Goal: Task Accomplishment & Management: Manage account settings

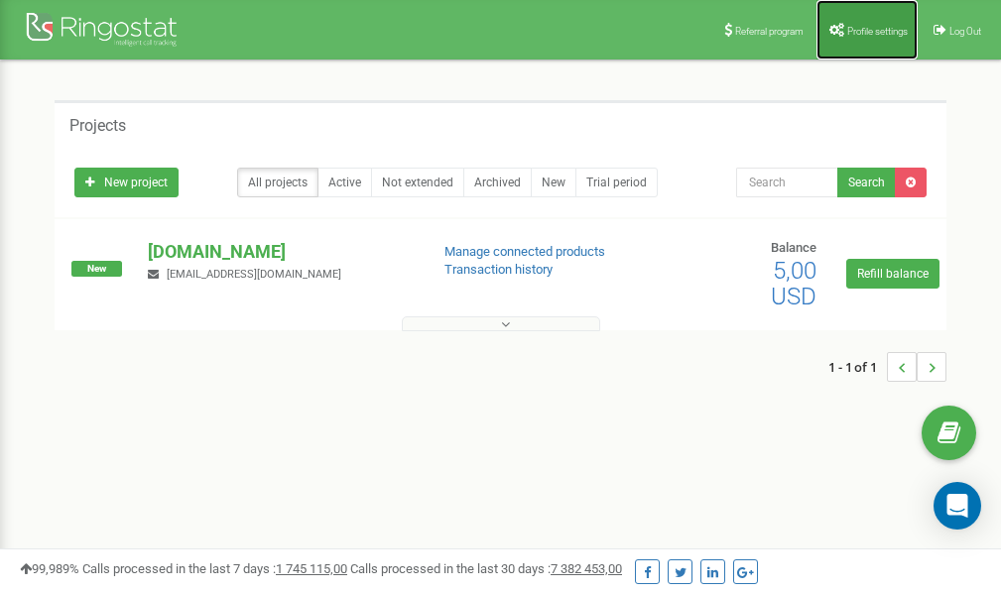
click at [866, 34] on span "Profile settings" at bounding box center [877, 31] width 61 height 11
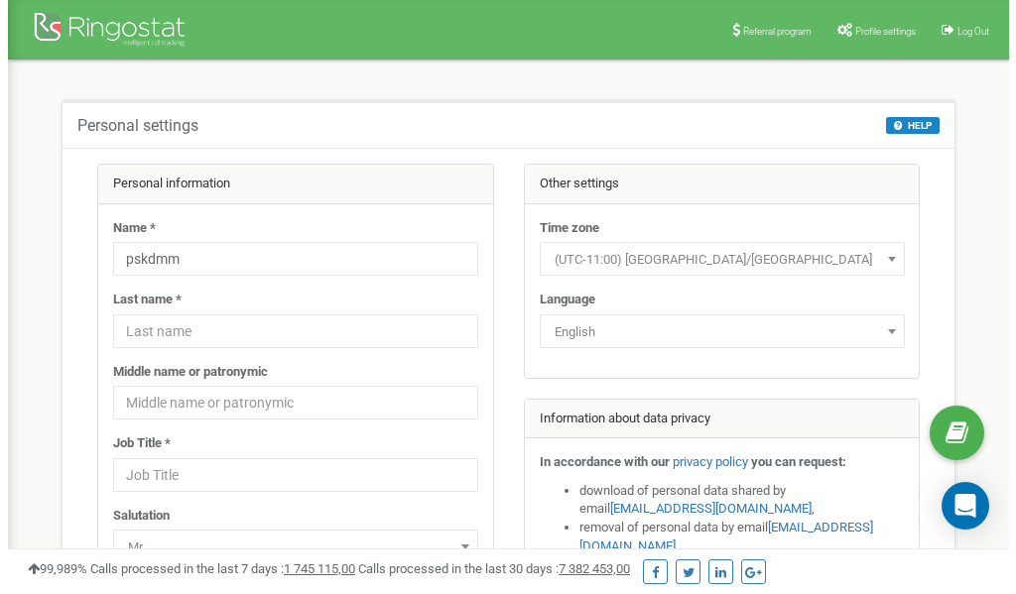
scroll to position [99, 0]
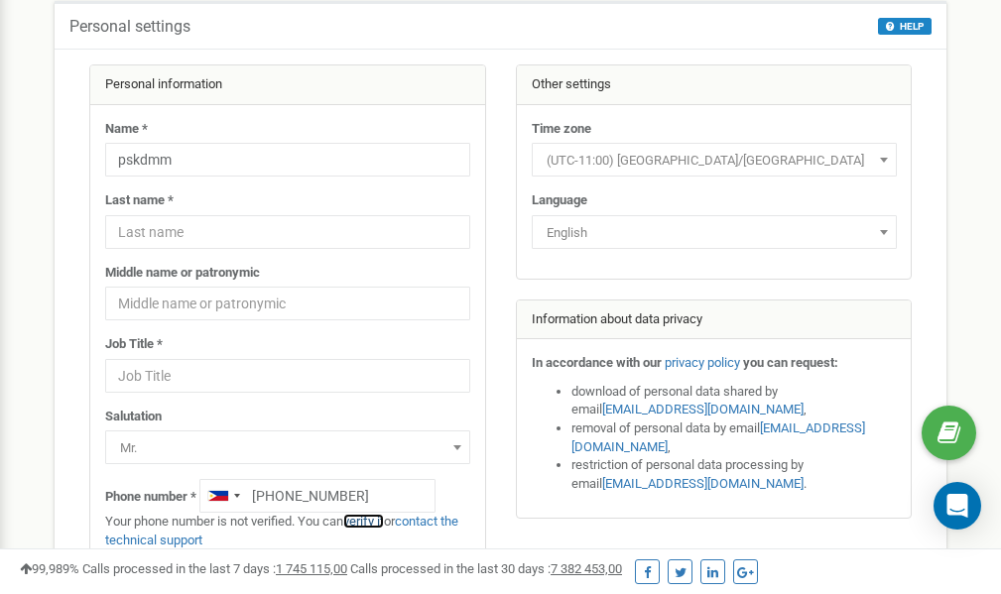
click at [376, 519] on link "verify it" at bounding box center [363, 521] width 41 height 15
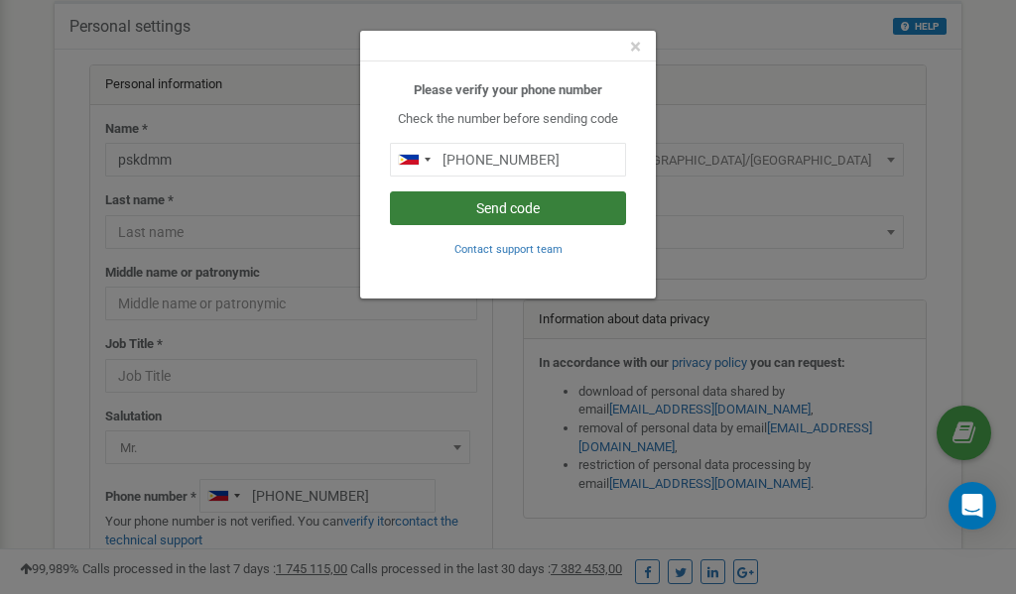
click at [500, 210] on button "Send code" at bounding box center [508, 208] width 236 height 34
